Goal: Task Accomplishment & Management: Use online tool/utility

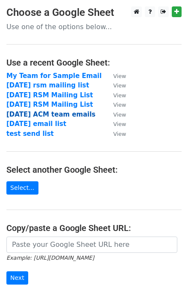
click at [37, 113] on strong "[DATE] ACM team emails" at bounding box center [50, 114] width 89 height 8
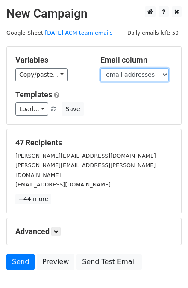
click at [165, 74] on select "email addresses" at bounding box center [135, 74] width 69 height 13
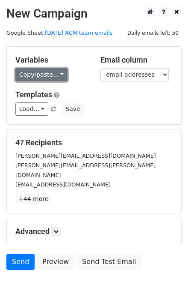
click at [57, 74] on link "Copy/paste..." at bounding box center [41, 74] width 52 height 13
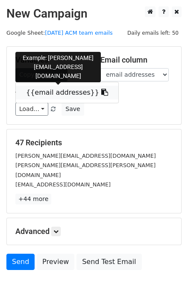
click at [53, 91] on link "{{email addresses}}" at bounding box center [67, 93] width 103 height 14
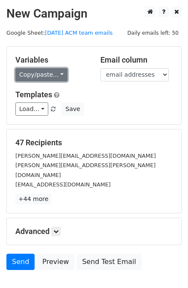
click at [57, 74] on link "Copy/paste..." at bounding box center [41, 74] width 52 height 13
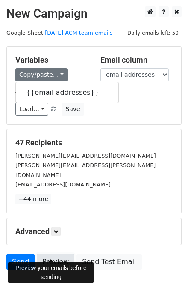
click at [58, 253] on link "Preview" at bounding box center [56, 261] width 38 height 16
